Goal: Check status: Check status

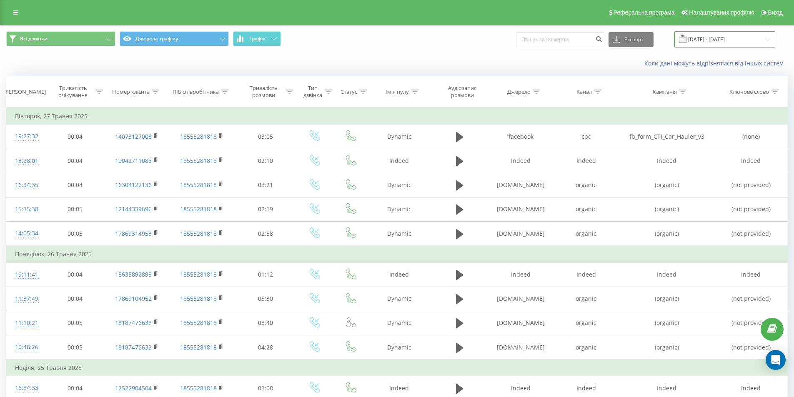
click at [717, 40] on input "[DATE] - [DATE]" at bounding box center [725, 39] width 101 height 16
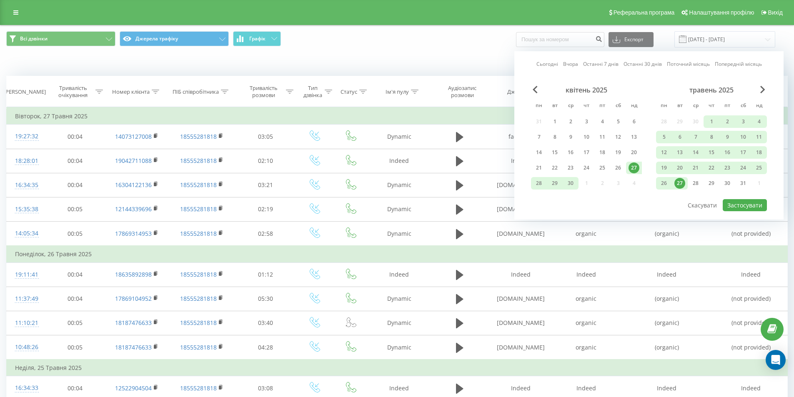
click at [618, 65] on link "Останні 7 днів" at bounding box center [600, 64] width 35 height 8
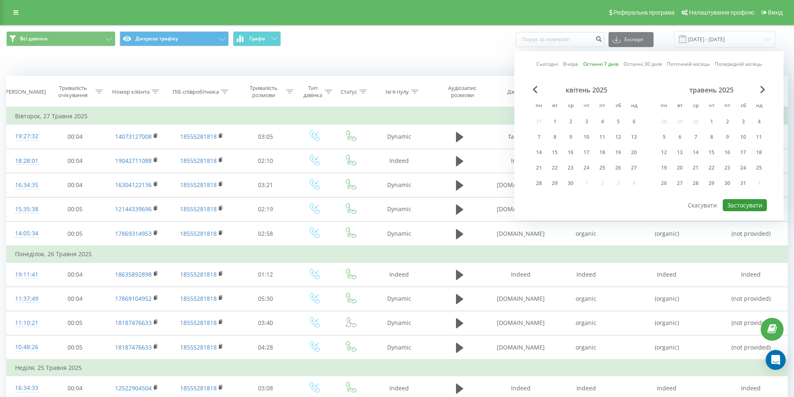
click at [740, 211] on button "Застосувати" at bounding box center [745, 205] width 44 height 12
type input "[DATE] - [DATE]"
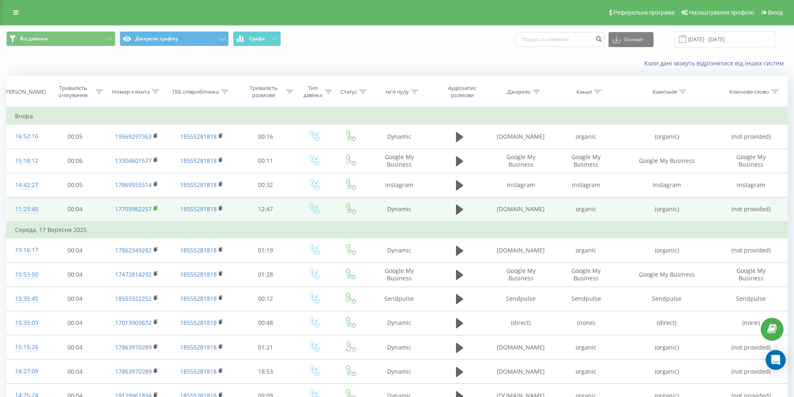
click at [158, 210] on icon at bounding box center [156, 209] width 5 height 6
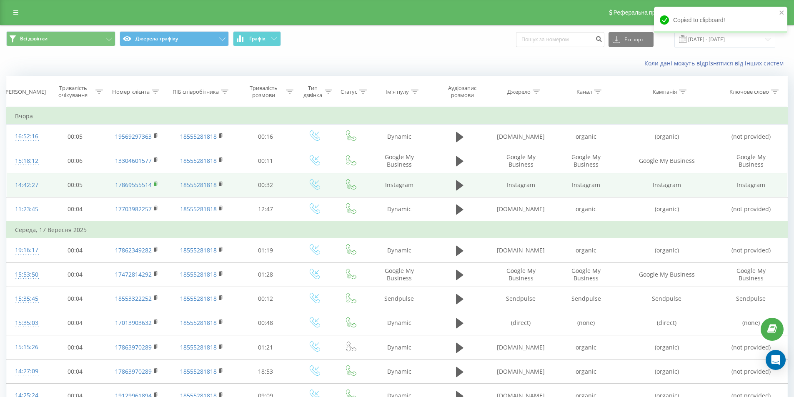
click at [155, 184] on rect at bounding box center [155, 185] width 3 height 4
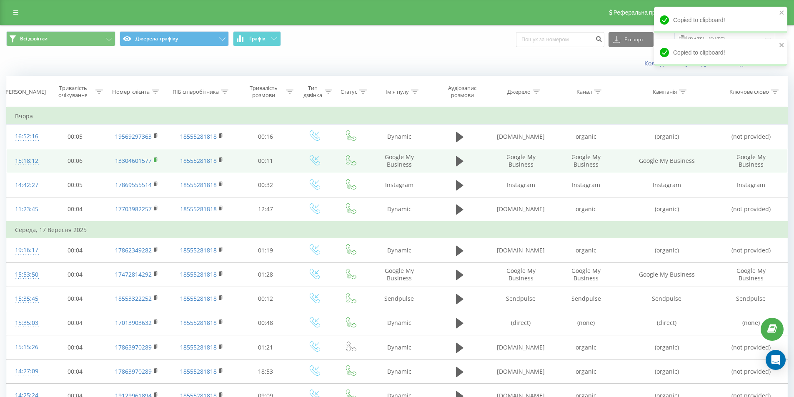
click at [155, 158] on icon at bounding box center [156, 160] width 5 height 6
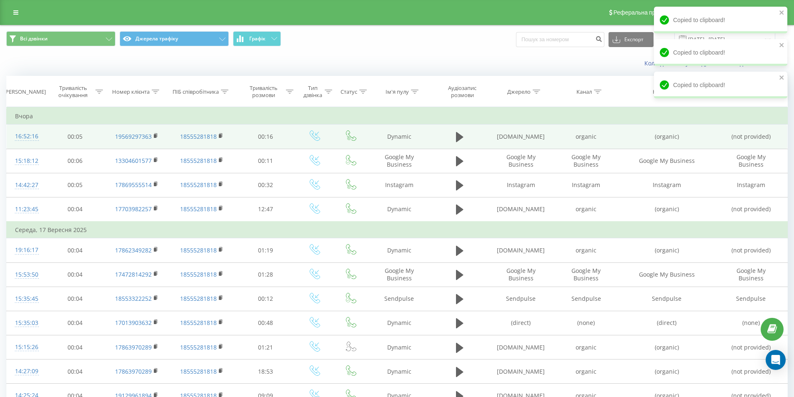
drag, startPoint x: 154, startPoint y: 134, endPoint x: 254, endPoint y: 133, distance: 100.1
click at [154, 134] on rect at bounding box center [155, 136] width 3 height 4
